Goal: Find specific page/section: Find specific page/section

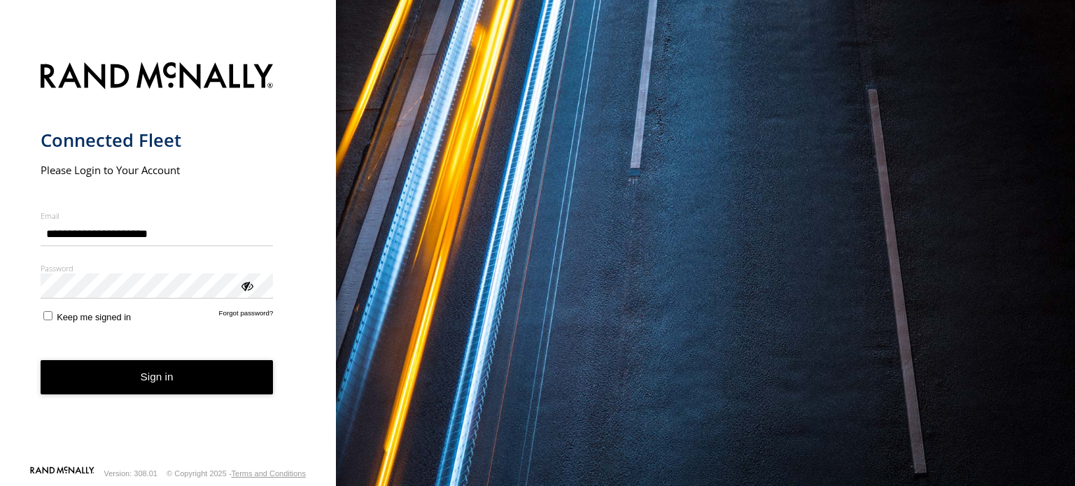
click at [143, 381] on button "Sign in" at bounding box center [157, 377] width 233 height 34
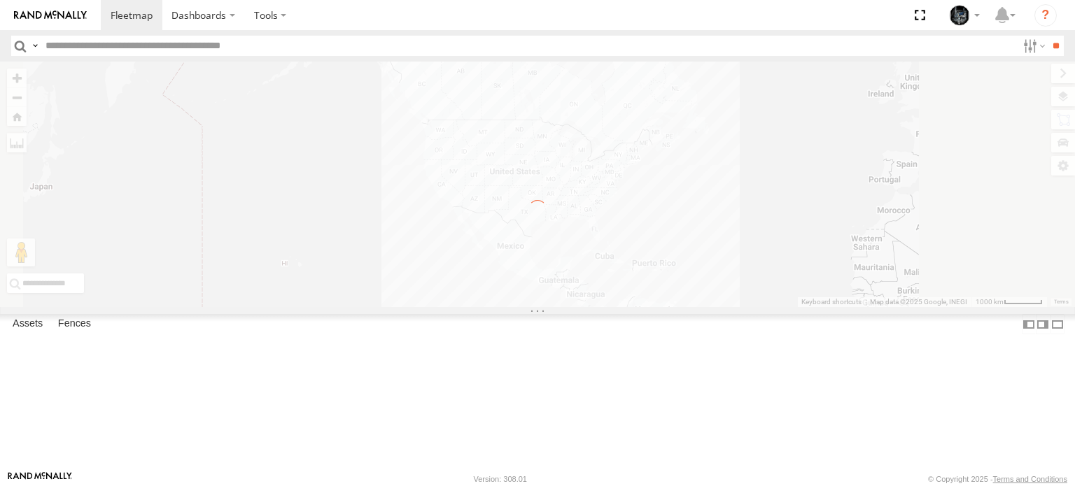
click at [154, 47] on input "text" at bounding box center [528, 46] width 977 height 20
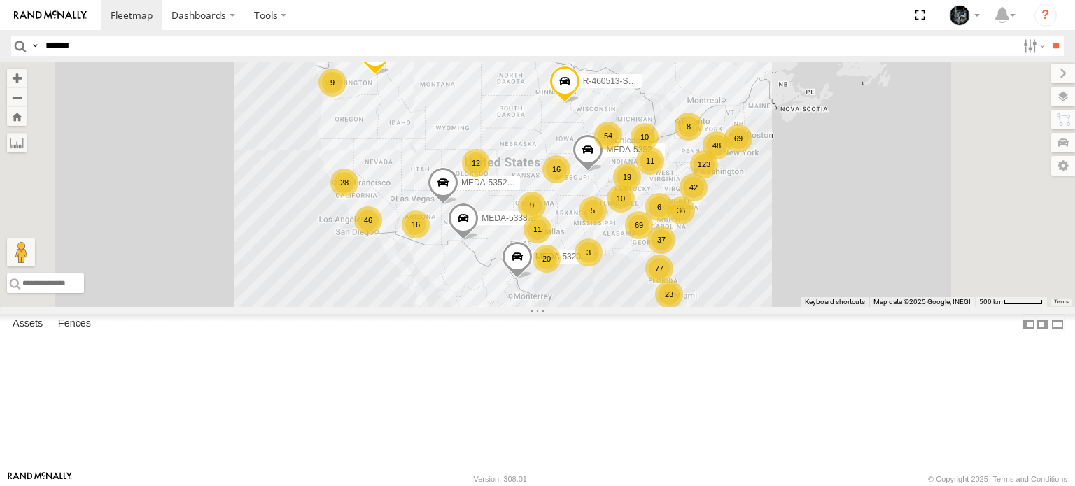
type input "******"
click at [1048, 36] on input "**" at bounding box center [1056, 46] width 16 height 20
